Goal: Information Seeking & Learning: Learn about a topic

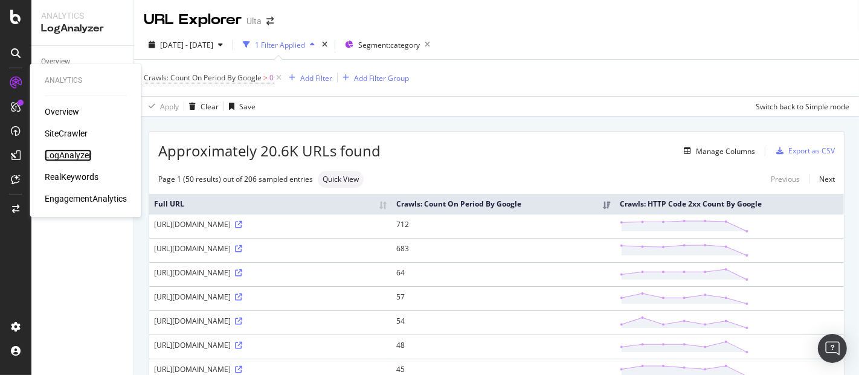
click at [52, 151] on div "LogAnalyzer" at bounding box center [68, 155] width 47 height 12
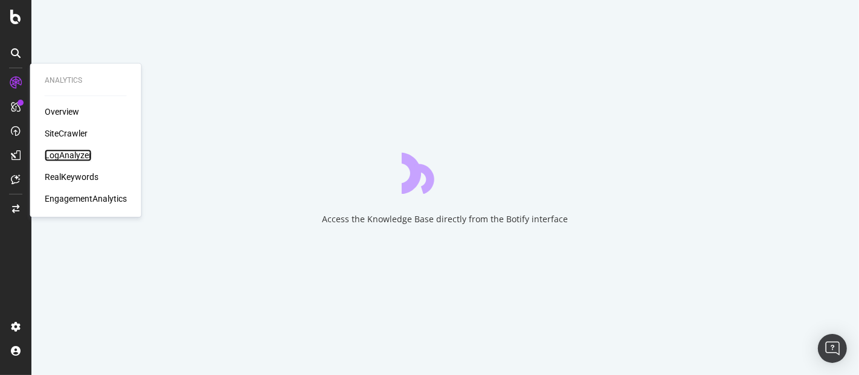
click at [86, 156] on div "LogAnalyzer" at bounding box center [68, 155] width 47 height 12
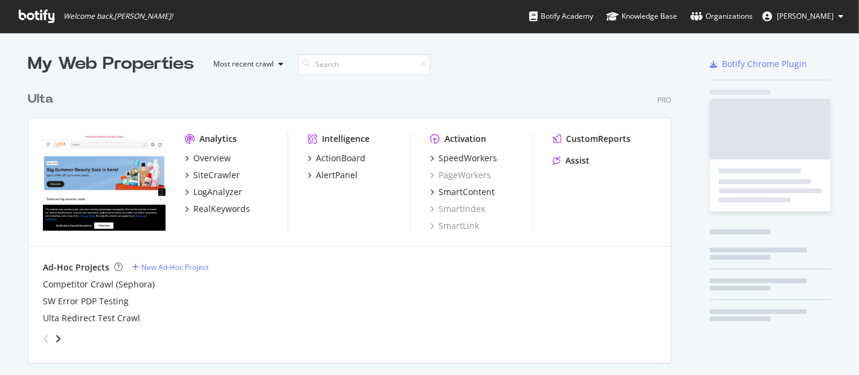
scroll to position [365, 838]
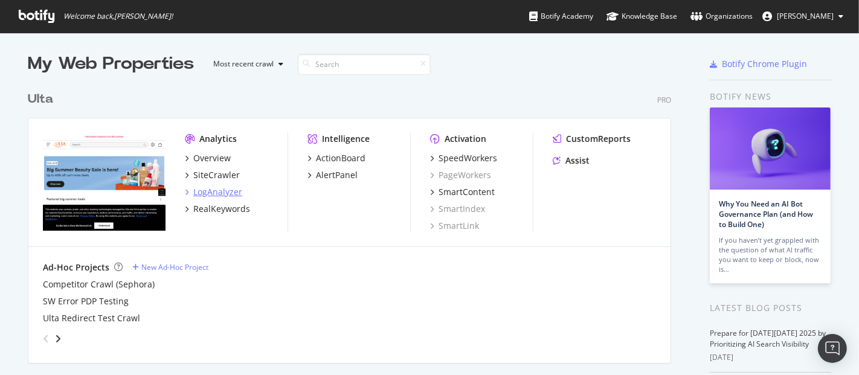
click at [213, 191] on div "LogAnalyzer" at bounding box center [217, 192] width 49 height 12
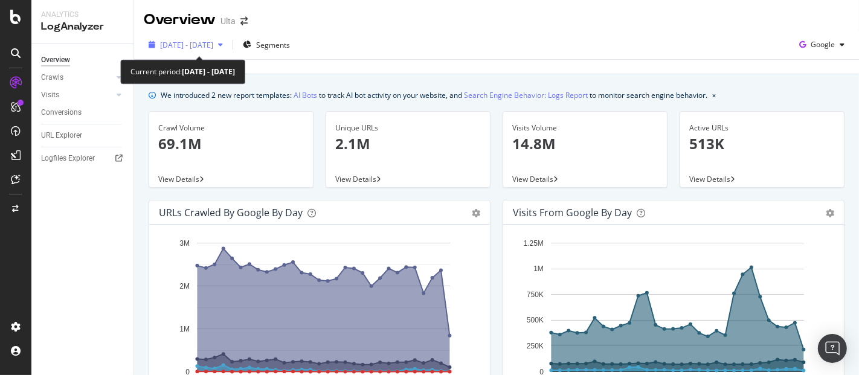
click at [213, 42] on span "[DATE] - [DATE]" at bounding box center [186, 45] width 53 height 10
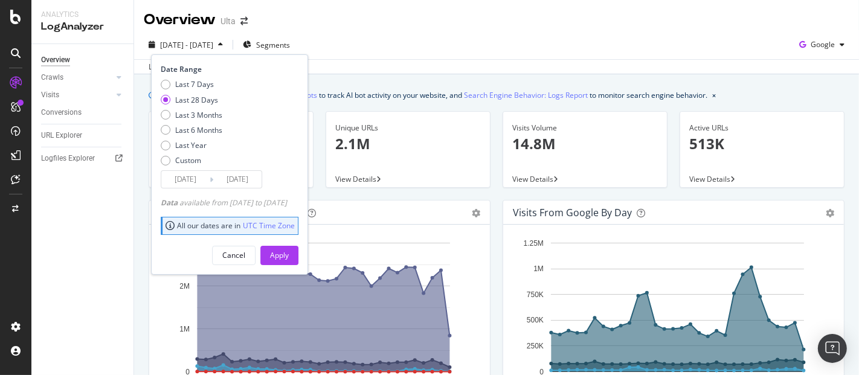
click at [197, 178] on input "[DATE]" at bounding box center [185, 179] width 48 height 17
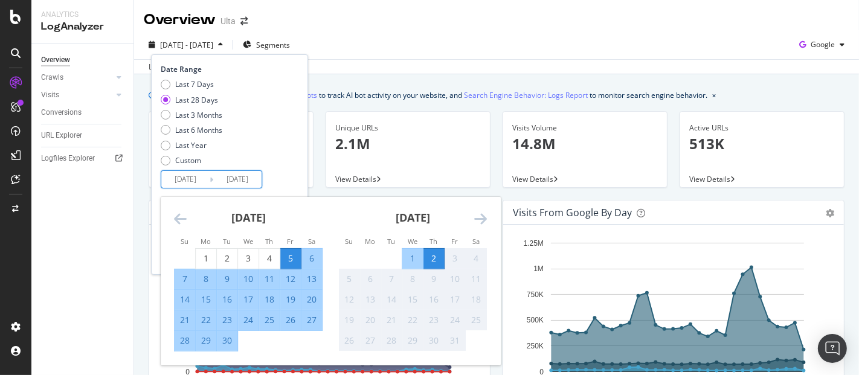
click at [204, 178] on input "[DATE]" at bounding box center [185, 179] width 48 height 17
type input "[DATE]"
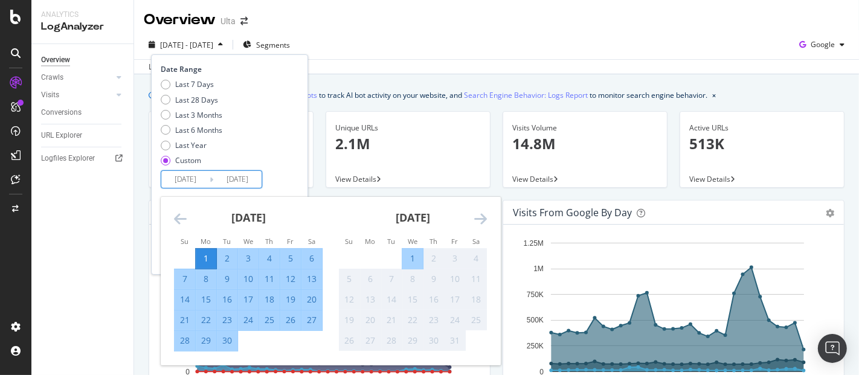
drag, startPoint x: 236, startPoint y: 173, endPoint x: 257, endPoint y: 177, distance: 20.9
click at [262, 175] on div "Date Range Last 7 Days Last 28 Days Last 3 Months Last 6 Months Last Year Custo…" at bounding box center [228, 126] width 135 height 124
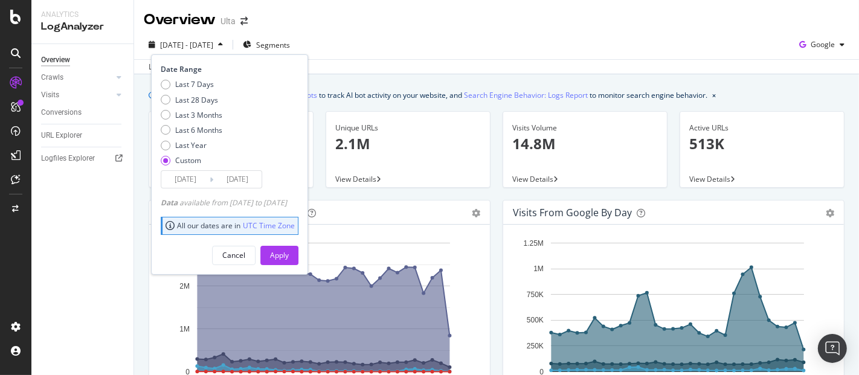
type input "[DATE]"
click at [297, 244] on div "Cancel Apply" at bounding box center [230, 251] width 138 height 28
click at [289, 250] on div "Apply" at bounding box center [279, 255] width 19 height 10
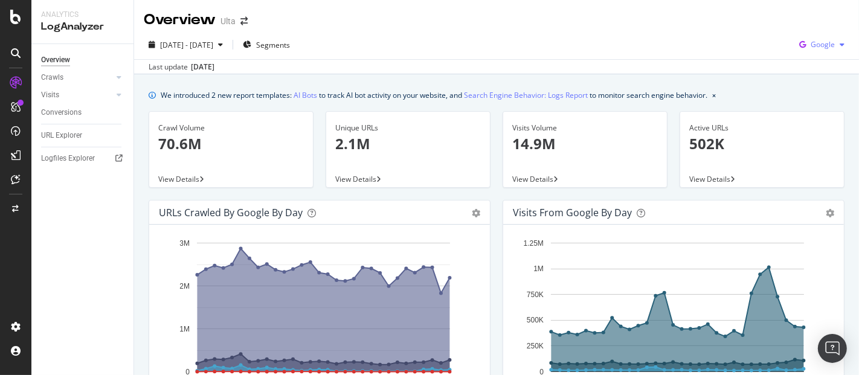
click at [831, 39] on div "Google" at bounding box center [821, 45] width 55 height 18
click at [806, 104] on div "OpenAI" at bounding box center [811, 113] width 83 height 18
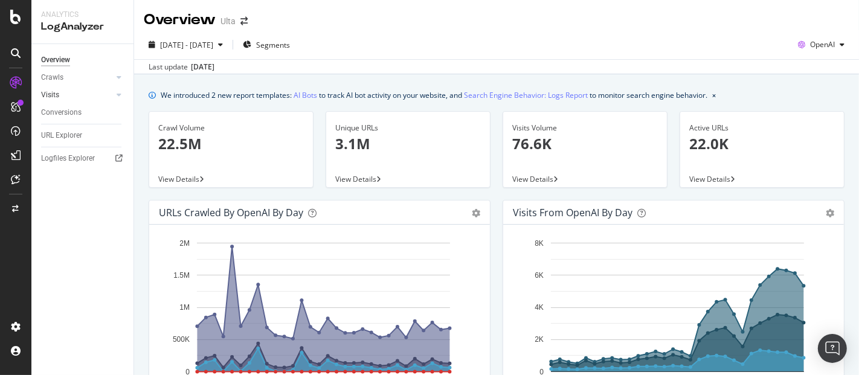
click at [67, 92] on link "Visits" at bounding box center [77, 95] width 72 height 13
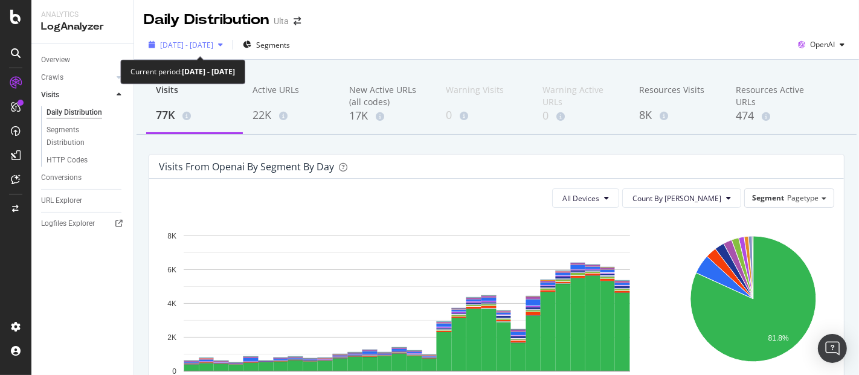
click at [228, 45] on div "button" at bounding box center [220, 44] width 14 height 7
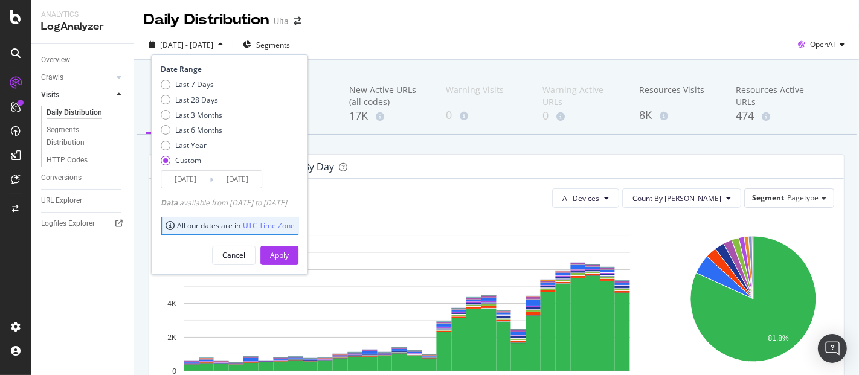
click at [196, 175] on input "[DATE]" at bounding box center [185, 179] width 48 height 17
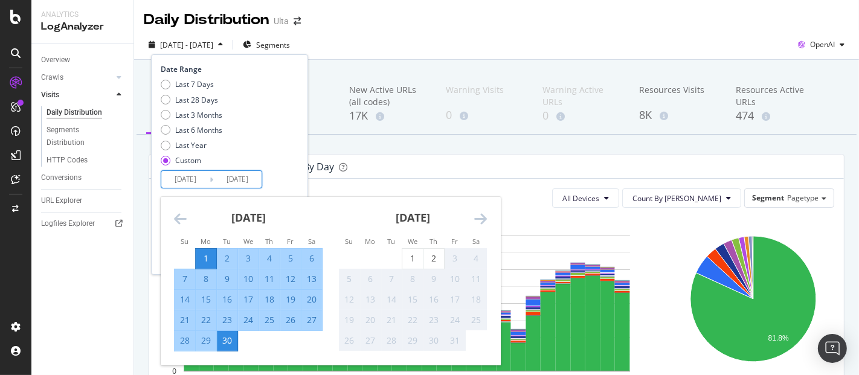
click at [189, 176] on input "[DATE]" at bounding box center [185, 179] width 48 height 17
type input "[DATE]"
drag, startPoint x: 240, startPoint y: 175, endPoint x: 263, endPoint y: 166, distance: 24.7
click at [265, 167] on div "Date Range Last 7 Days Last 28 Days Last 3 Months Last 6 Months Last Year Custo…" at bounding box center [228, 126] width 135 height 124
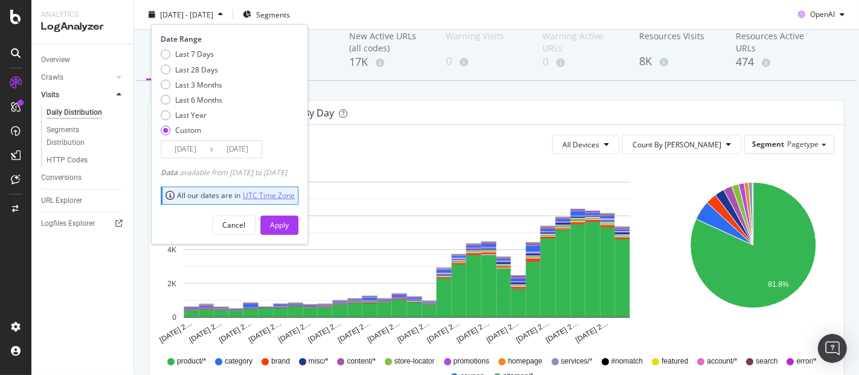
scroll to position [134, 0]
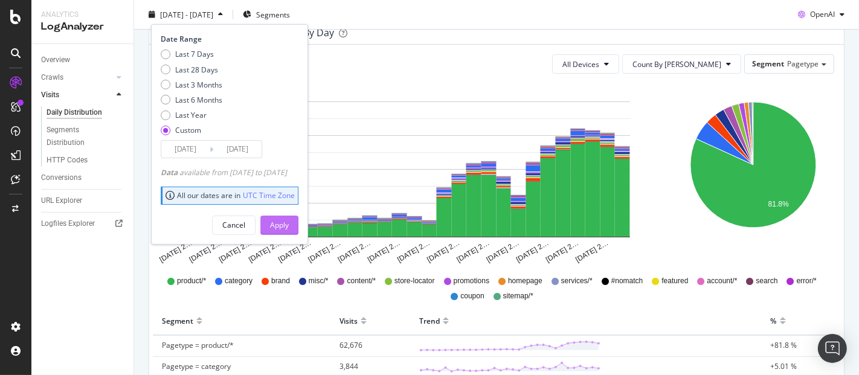
type input "[DATE]"
click at [289, 225] on div "Apply" at bounding box center [279, 225] width 19 height 10
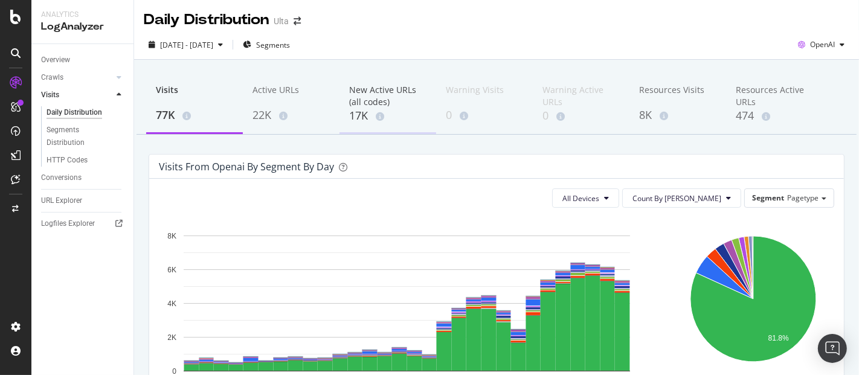
click at [367, 101] on div "New Active URLs (all codes)" at bounding box center [387, 96] width 77 height 24
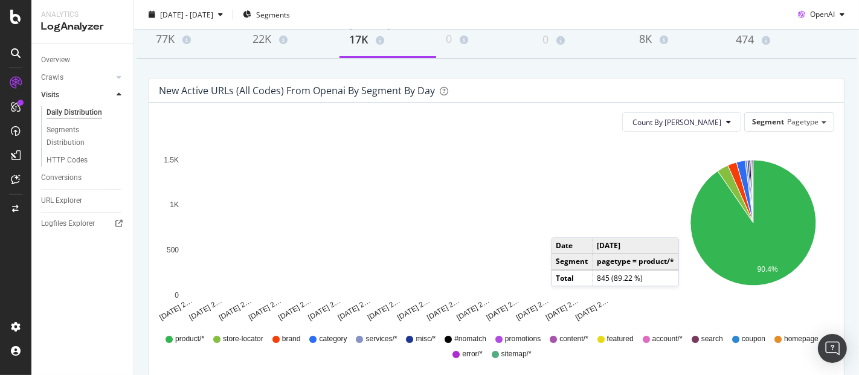
scroll to position [134, 0]
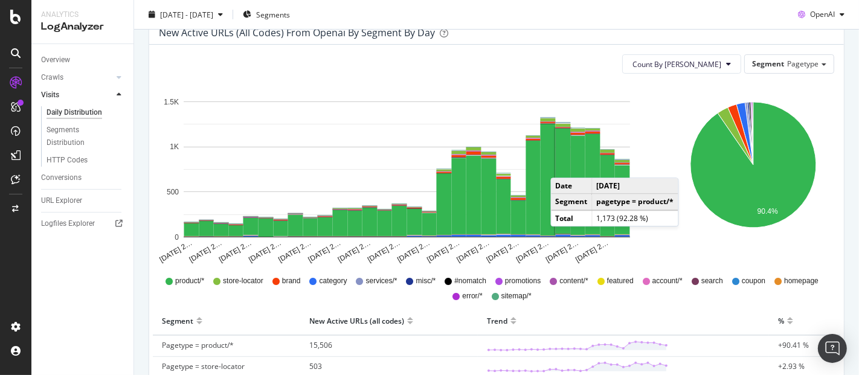
click at [562, 166] on rect "A chart." at bounding box center [563, 181] width 15 height 105
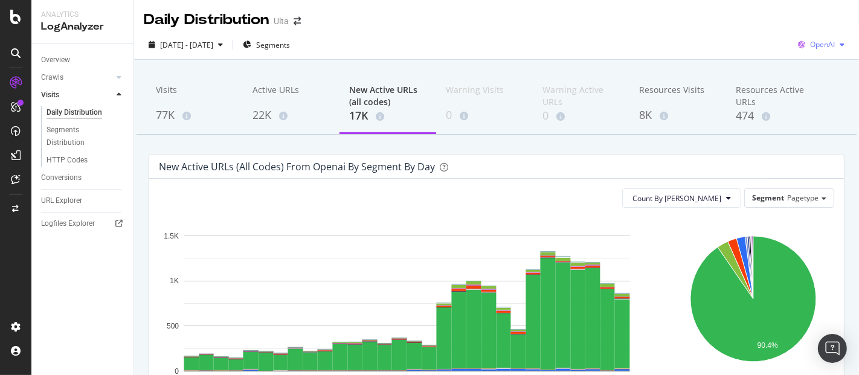
click at [824, 39] on div "OpenAI" at bounding box center [821, 45] width 56 height 18
click at [791, 201] on span "Pagetype" at bounding box center [802, 198] width 31 height 10
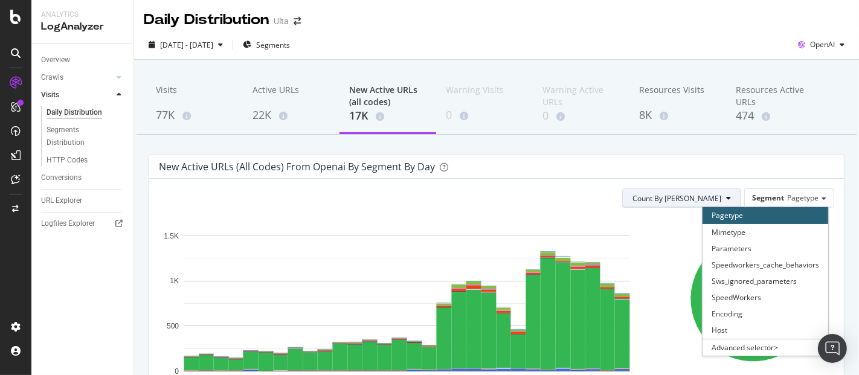
click at [713, 193] on button "Count By [PERSON_NAME]" at bounding box center [681, 197] width 119 height 19
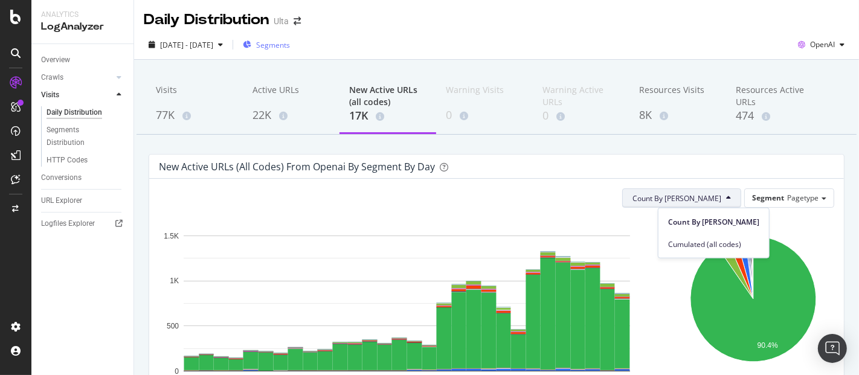
click at [290, 50] on span "Segments" at bounding box center [273, 45] width 34 height 10
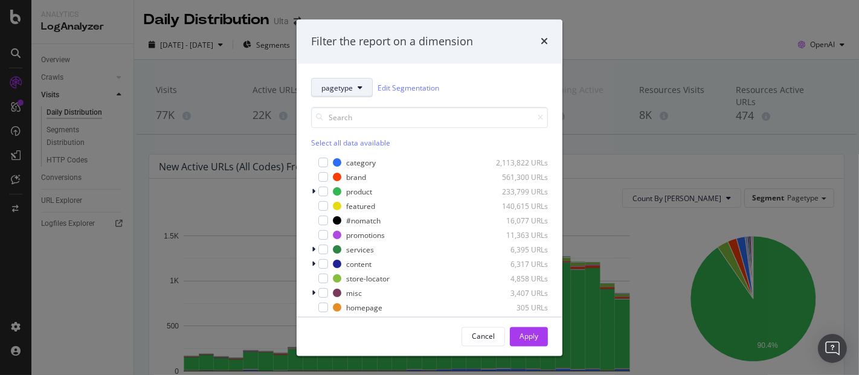
click at [371, 89] on button "pagetype" at bounding box center [342, 88] width 62 height 19
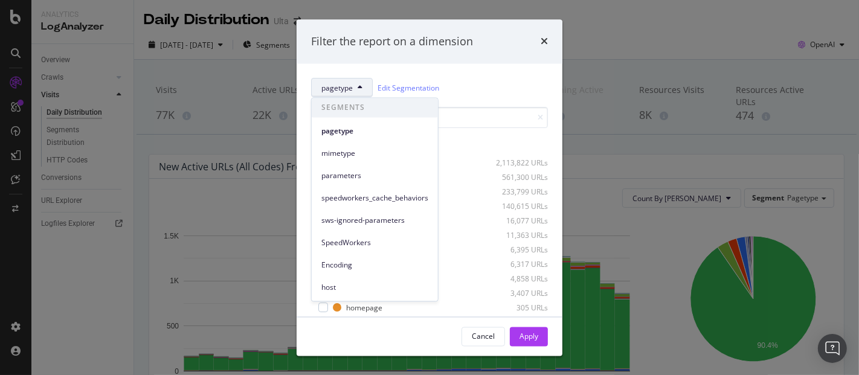
click at [359, 89] on icon "modal" at bounding box center [360, 88] width 5 height 7
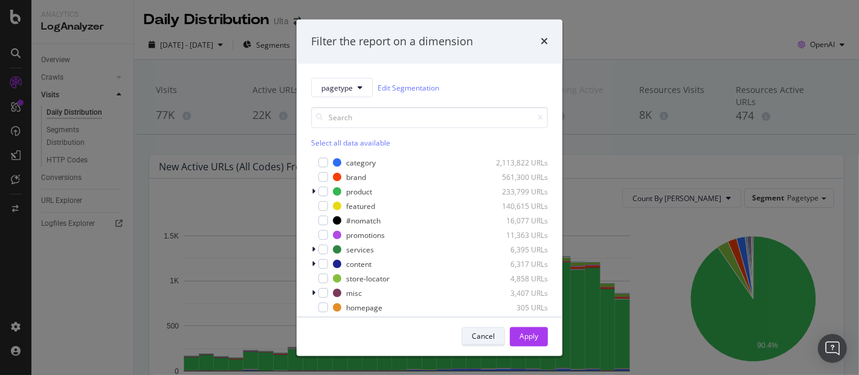
click at [476, 343] on div "Cancel" at bounding box center [483, 336] width 23 height 17
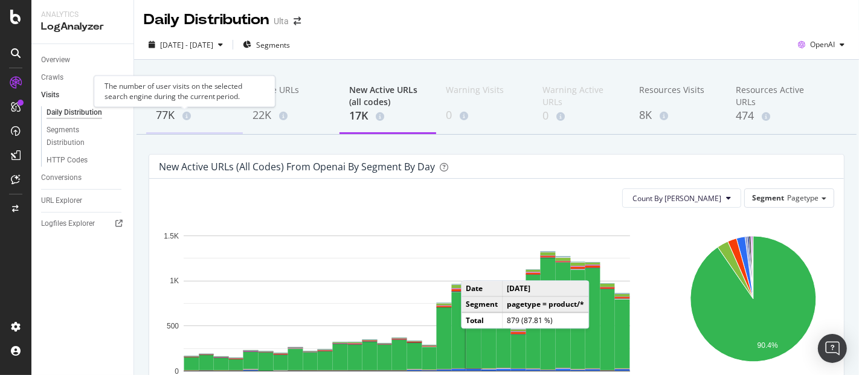
click at [179, 115] on span at bounding box center [184, 116] width 13 height 8
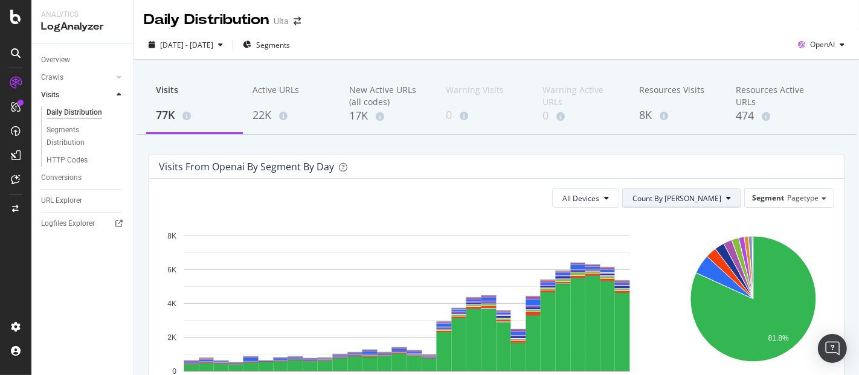
click at [704, 188] on button "Count By [PERSON_NAME]" at bounding box center [681, 197] width 119 height 19
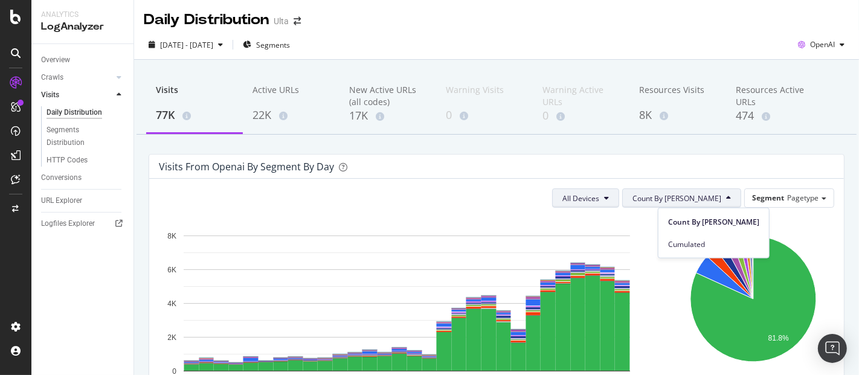
click at [619, 204] on button "All Devices" at bounding box center [585, 197] width 67 height 19
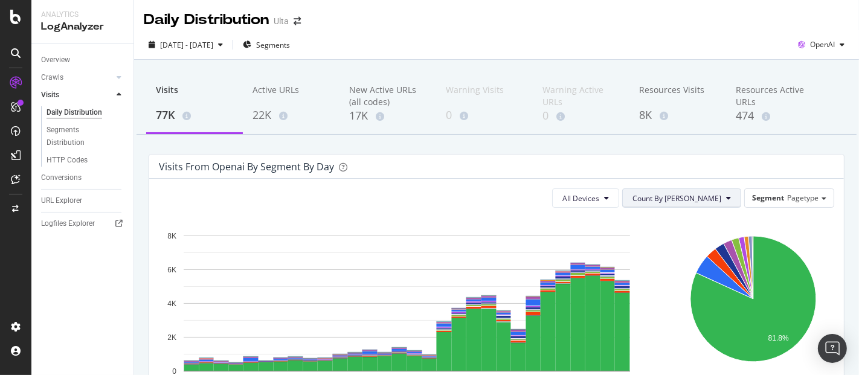
click at [716, 192] on button "Count By [PERSON_NAME]" at bounding box center [681, 197] width 119 height 19
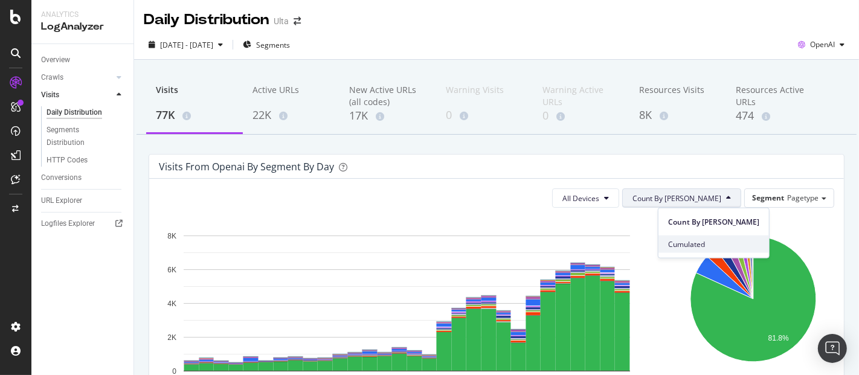
click at [705, 241] on span "Cumulated" at bounding box center [713, 244] width 91 height 11
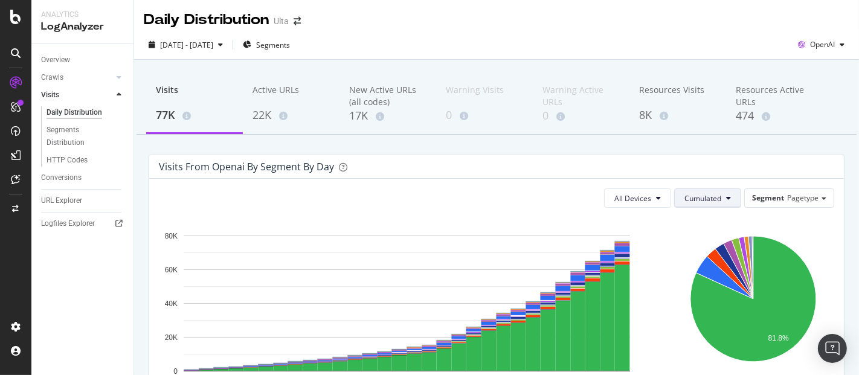
click at [715, 191] on button "Cumulated" at bounding box center [707, 197] width 67 height 19
click at [707, 222] on span "Count By [PERSON_NAME]" at bounding box center [720, 221] width 89 height 11
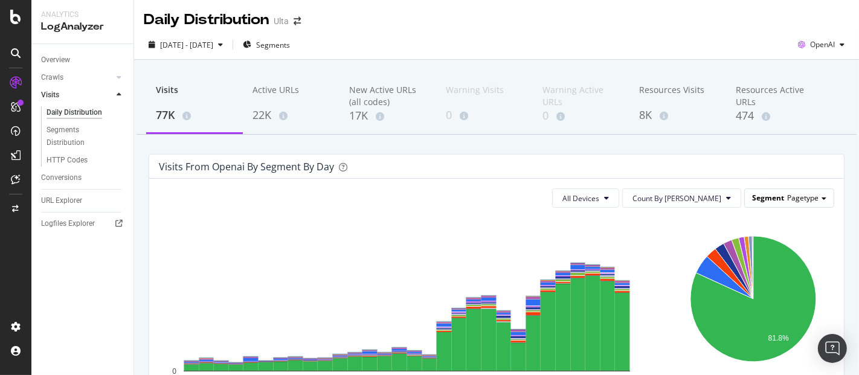
click at [802, 195] on span "Pagetype" at bounding box center [802, 198] width 31 height 10
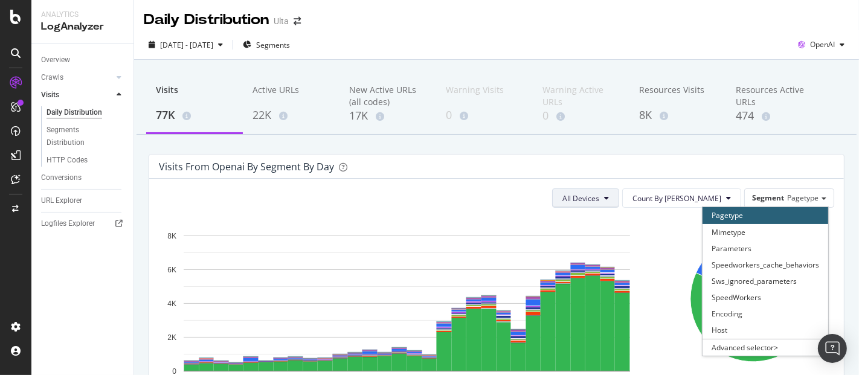
click at [619, 204] on button "All Devices" at bounding box center [585, 197] width 67 height 19
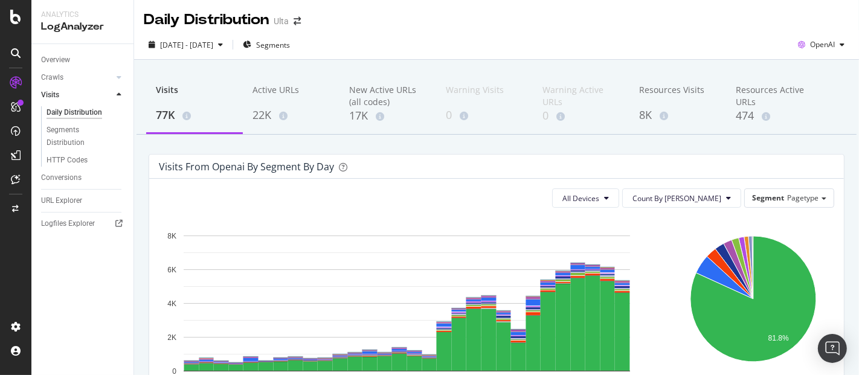
click at [827, 39] on div "OpenAI" at bounding box center [821, 45] width 56 height 18
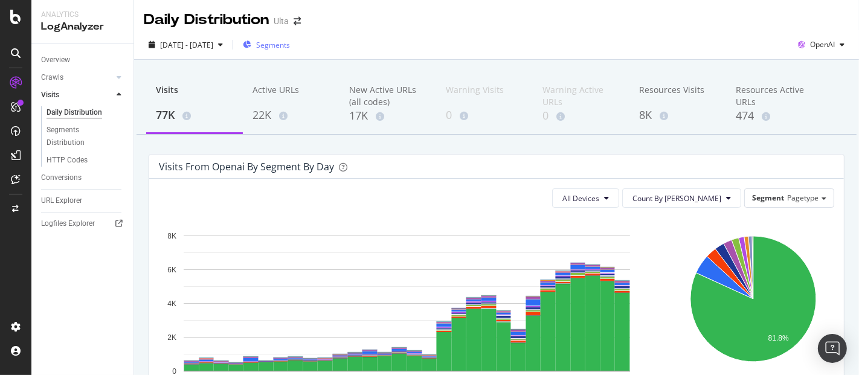
click at [289, 45] on span "Segments" at bounding box center [273, 45] width 34 height 10
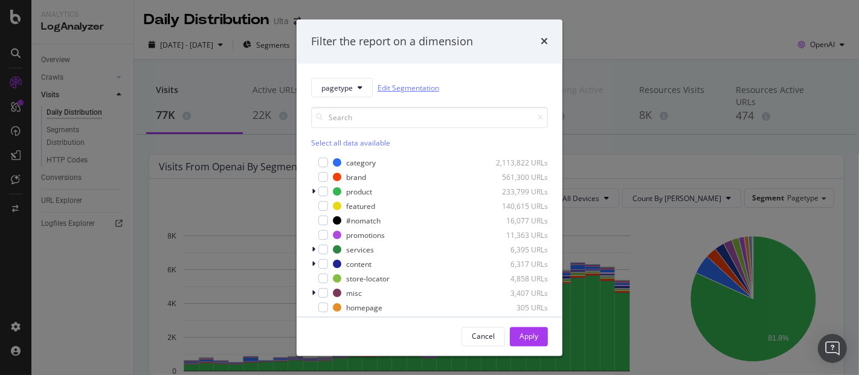
click at [390, 83] on link "Edit Segmentation" at bounding box center [408, 88] width 62 height 13
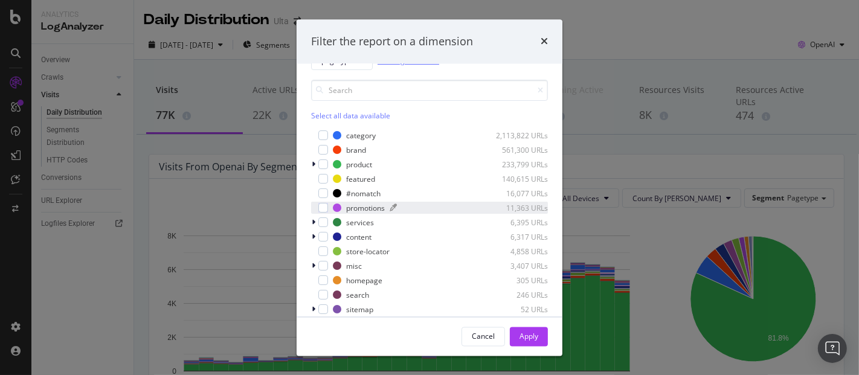
scroll to position [7, 0]
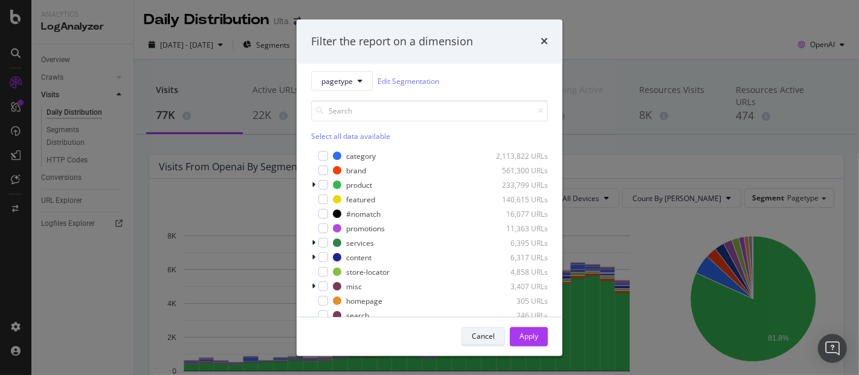
click at [490, 335] on div "Cancel" at bounding box center [483, 336] width 23 height 10
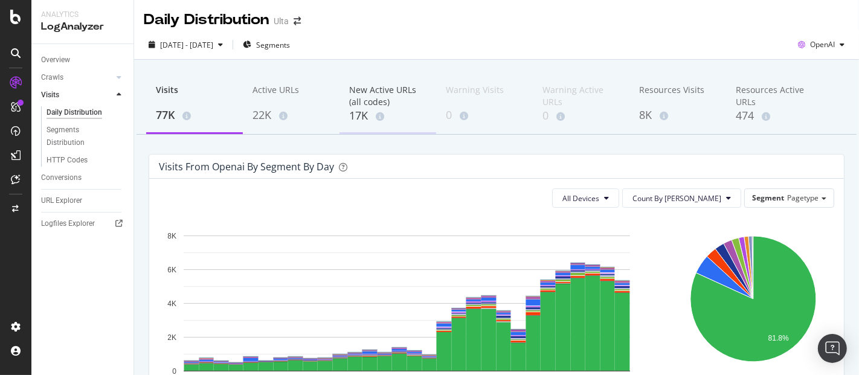
click at [355, 121] on div "17K" at bounding box center [387, 116] width 77 height 16
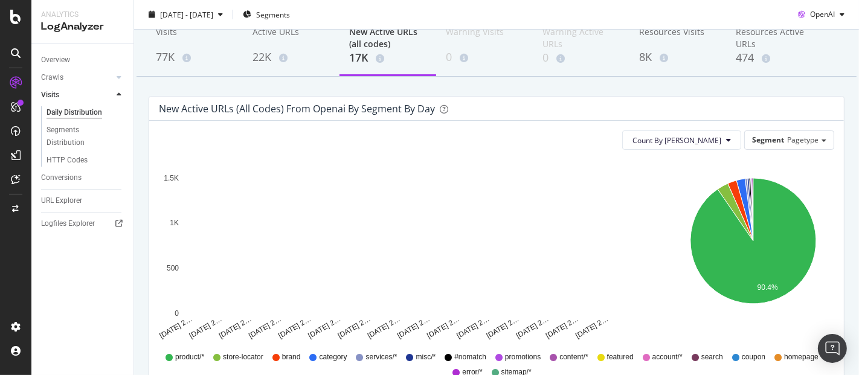
scroll to position [134, 0]
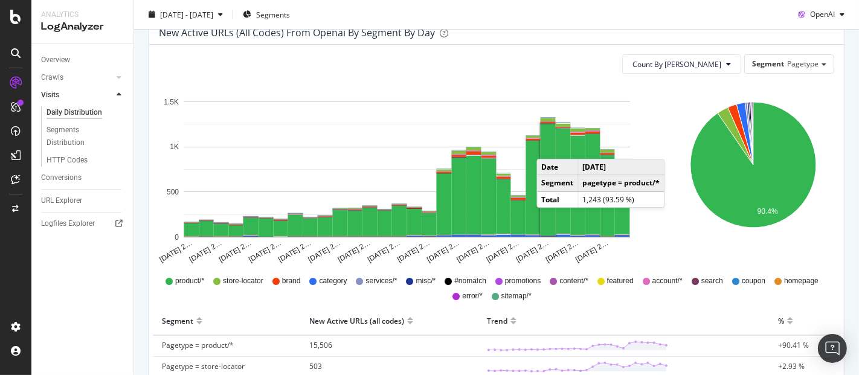
click at [548, 147] on rect "A chart." at bounding box center [547, 180] width 15 height 112
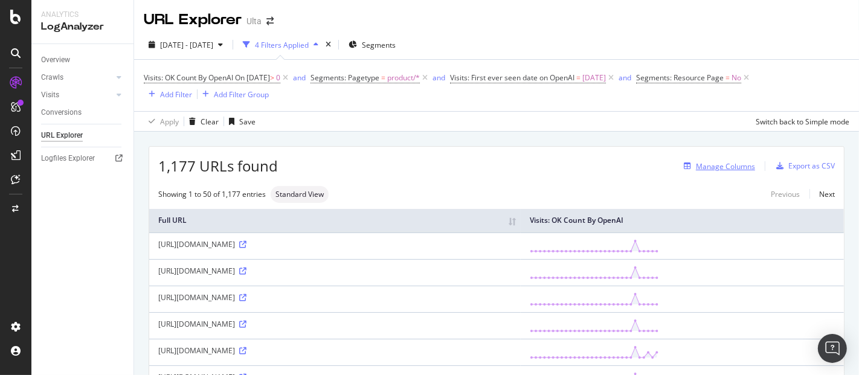
click at [713, 164] on div "Manage Columns" at bounding box center [725, 166] width 59 height 10
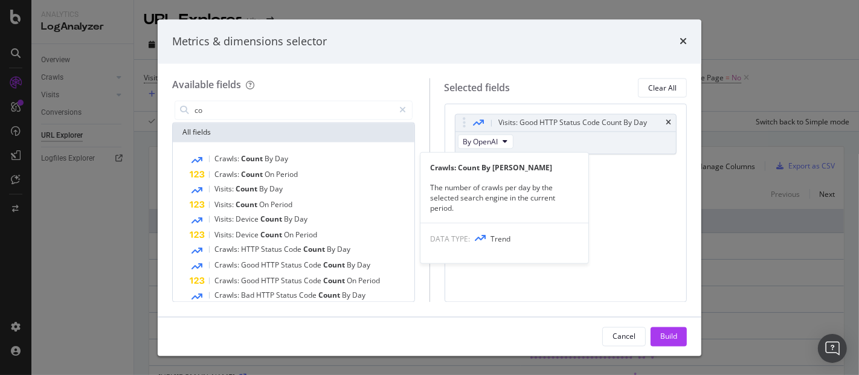
type input "c"
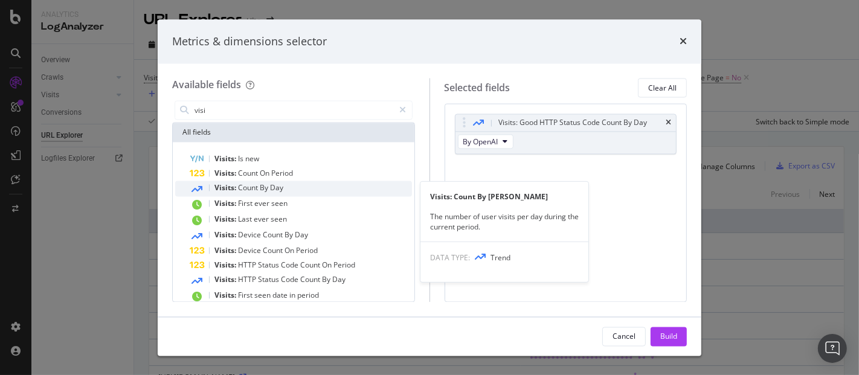
type input "visi"
click at [260, 188] on span "By" at bounding box center [265, 188] width 10 height 10
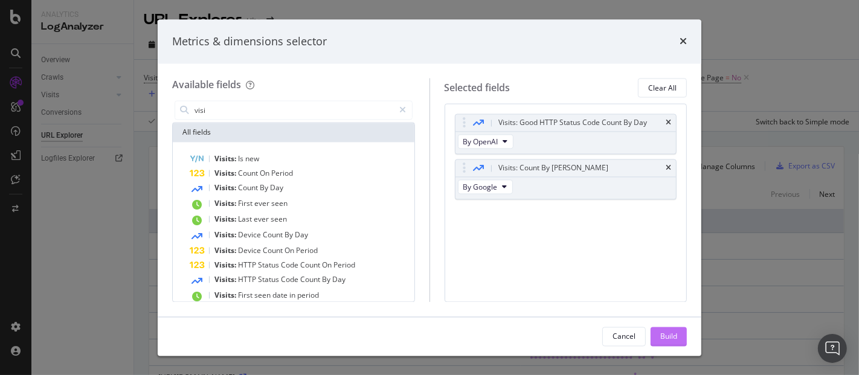
click at [658, 335] on button "Build" at bounding box center [668, 336] width 36 height 19
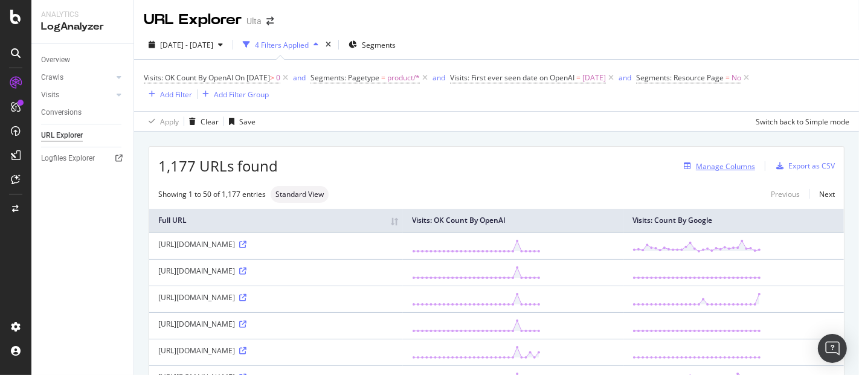
click at [721, 169] on div "Manage Columns" at bounding box center [725, 166] width 59 height 10
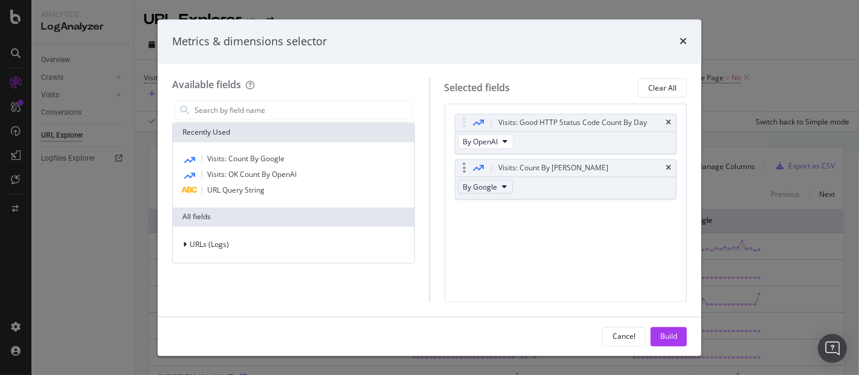
click at [504, 185] on icon "modal" at bounding box center [504, 187] width 5 height 7
click at [501, 248] on span "By OpenAI" at bounding box center [500, 252] width 67 height 11
click at [501, 189] on button "By OpenAI" at bounding box center [486, 187] width 56 height 14
drag, startPoint x: 562, startPoint y: 246, endPoint x: 631, endPoint y: 295, distance: 84.1
click at [563, 246] on div "Visits: Good HTTP Status Code Count By Day By OpenAI Visits: Count By Day By Op…" at bounding box center [565, 203] width 243 height 198
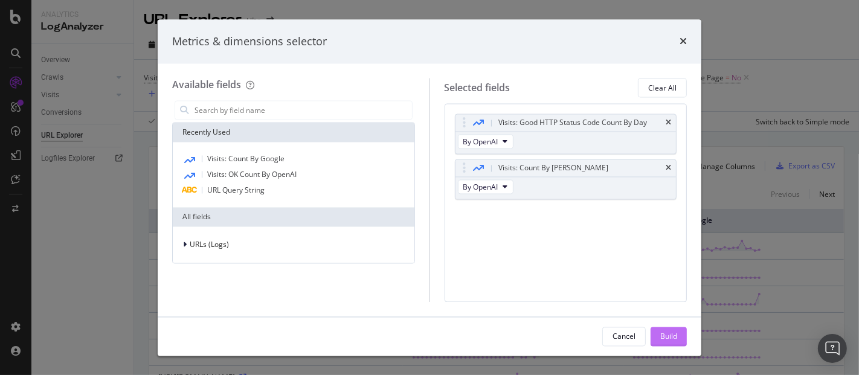
click at [673, 339] on div "Build" at bounding box center [668, 336] width 17 height 10
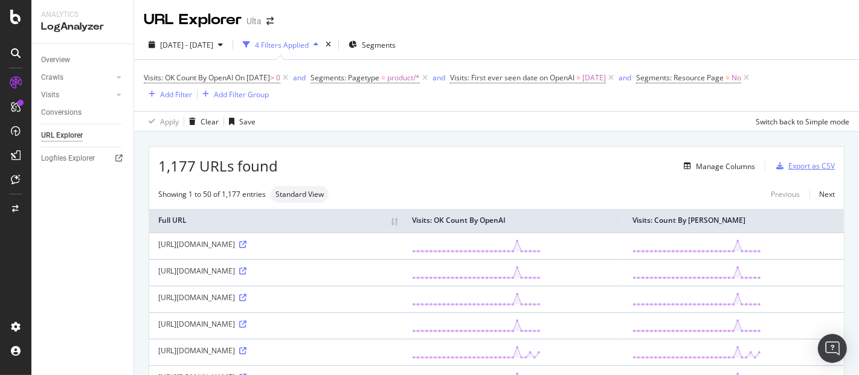
click at [789, 168] on div "Export as CSV" at bounding box center [811, 166] width 47 height 10
click at [793, 165] on div "Export as CSV" at bounding box center [811, 166] width 47 height 10
click at [806, 166] on div "Export as CSV" at bounding box center [811, 166] width 47 height 10
